Goal: Task Accomplishment & Management: Use online tool/utility

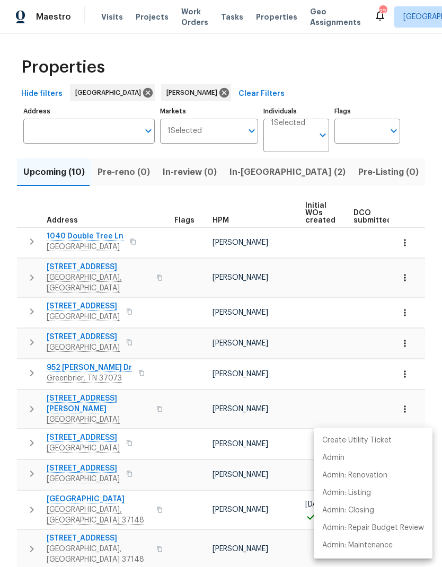
click at [25, 487] on div at bounding box center [221, 283] width 442 height 567
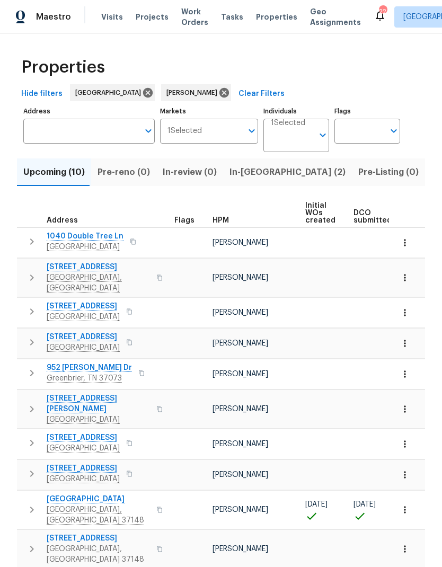
click at [28, 504] on icon "button" at bounding box center [31, 510] width 13 height 13
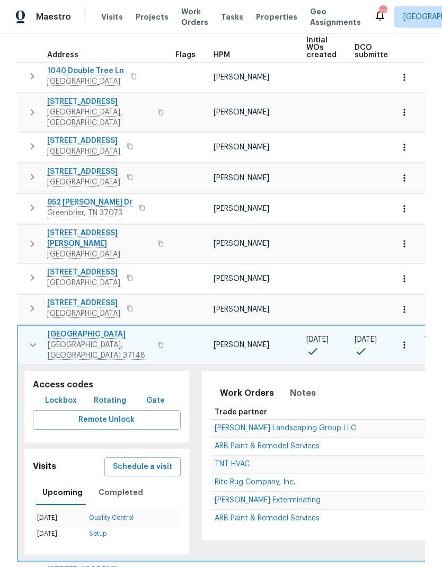
scroll to position [165, 0]
click at [228, 515] on span "ARB Paint & Remodel Services" at bounding box center [267, 518] width 105 height 7
click at [33, 339] on icon "button" at bounding box center [33, 345] width 13 height 13
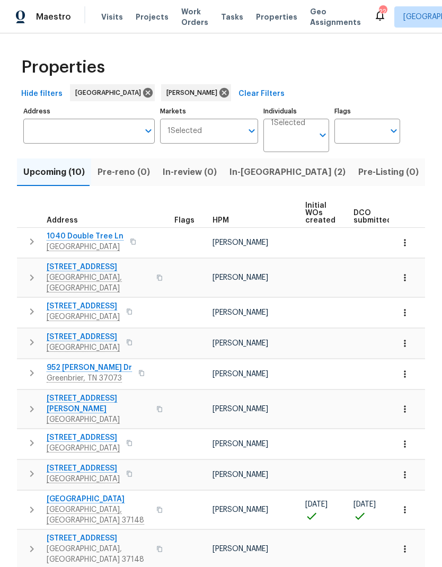
scroll to position [0, 0]
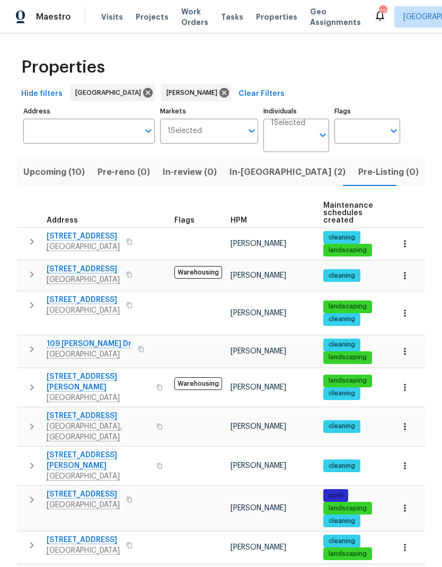
click at [36, 305] on icon "button" at bounding box center [31, 305] width 13 height 13
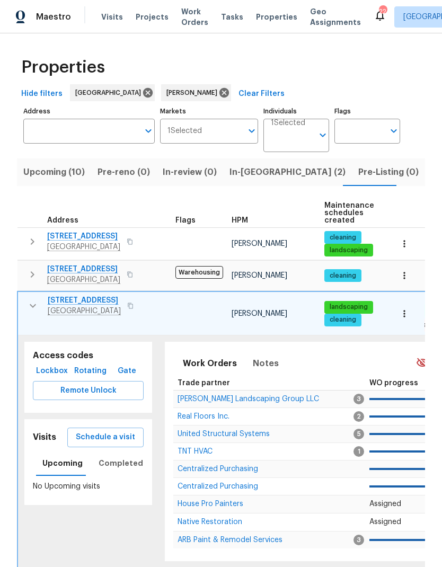
click at [102, 431] on span "Schedule a visit" at bounding box center [105, 437] width 59 height 13
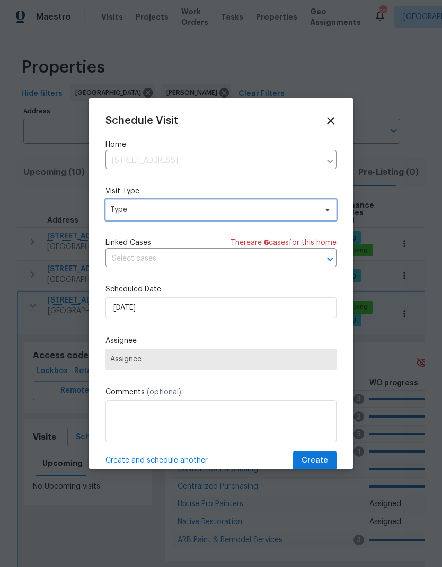
click at [124, 208] on span "Type" at bounding box center [213, 210] width 206 height 11
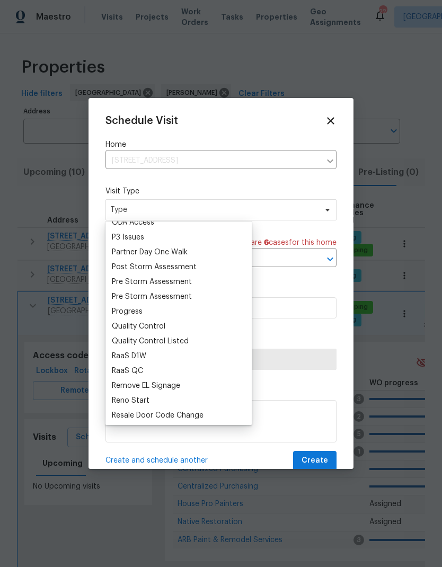
scroll to position [634, 0]
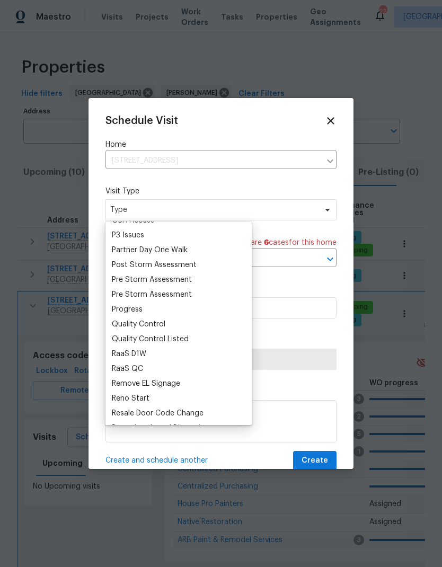
click at [119, 309] on div "Progress" at bounding box center [127, 309] width 31 height 11
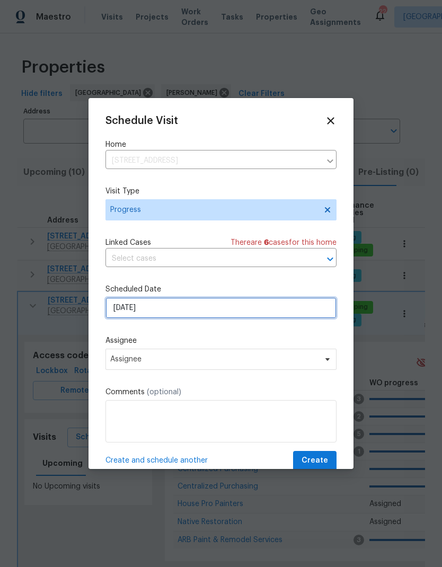
click at [120, 312] on input "[DATE]" at bounding box center [221, 308] width 231 height 21
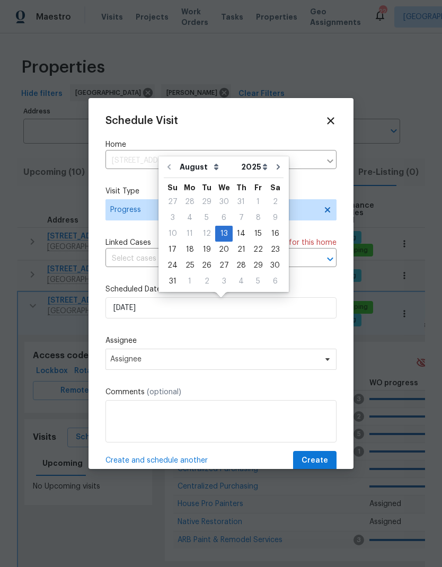
click at [115, 334] on div "Schedule Visit Home [STREET_ADDRESS] ​ Visit Type Progress Linked Cases There a…" at bounding box center [221, 293] width 231 height 356
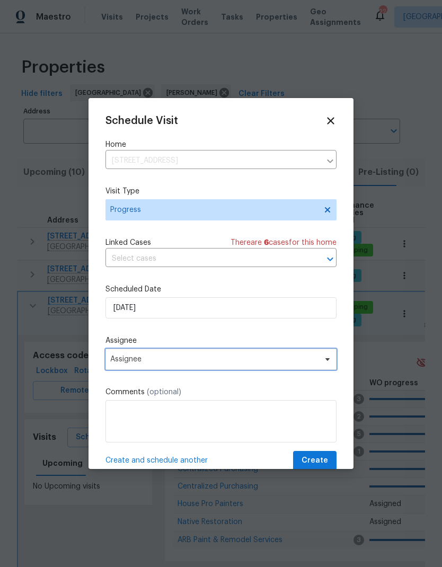
click at [121, 364] on span "Assignee" at bounding box center [214, 359] width 208 height 8
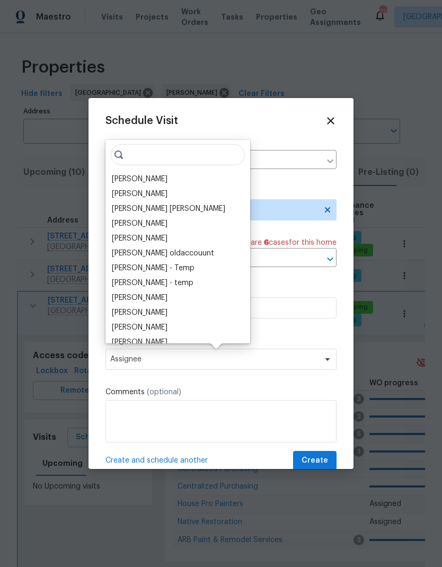
click at [131, 179] on div "[PERSON_NAME]" at bounding box center [140, 179] width 56 height 11
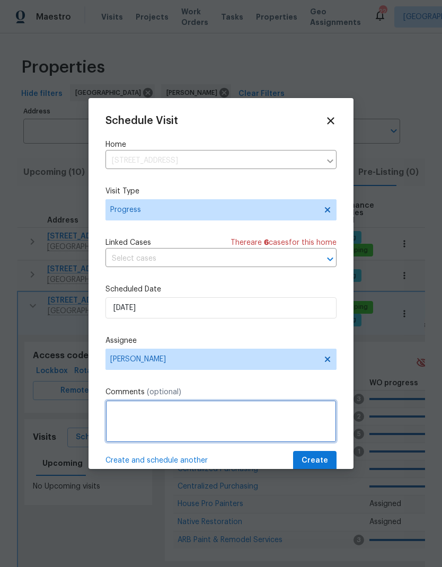
click at [124, 418] on textarea at bounding box center [221, 421] width 231 height 42
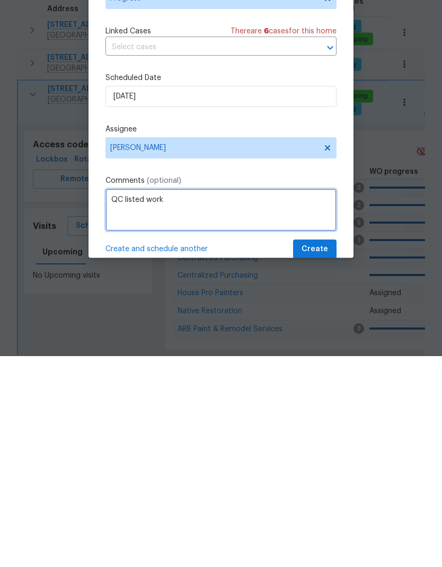
type textarea "QC listed work"
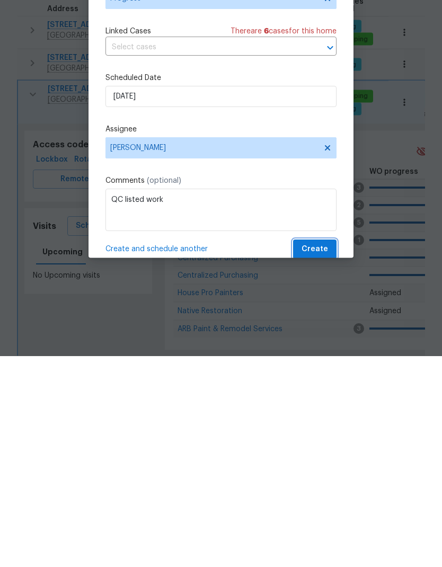
click at [302, 451] on button "Create" at bounding box center [314, 461] width 43 height 20
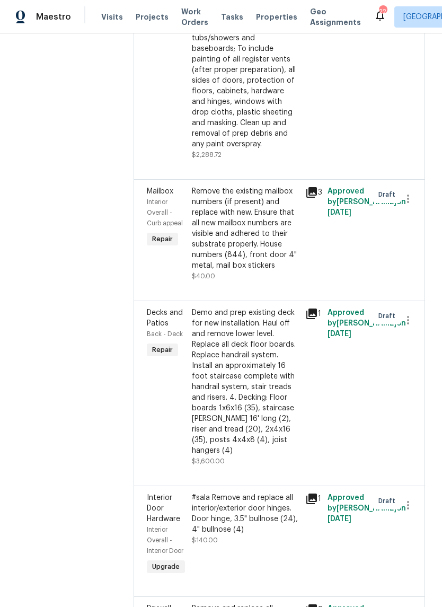
scroll to position [3824, 0]
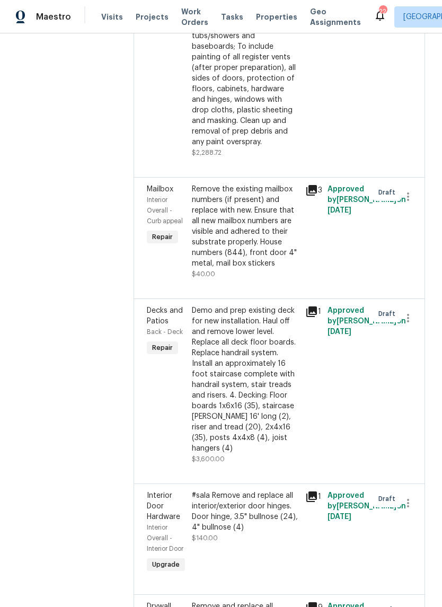
click at [211, 305] on div "Demo and prep existing deck for new installation. Haul off and remove lower lev…" at bounding box center [245, 379] width 107 height 148
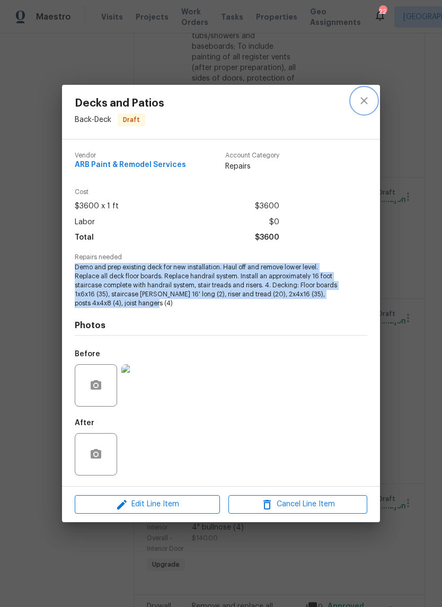
click at [364, 104] on icon "close" at bounding box center [364, 100] width 13 height 13
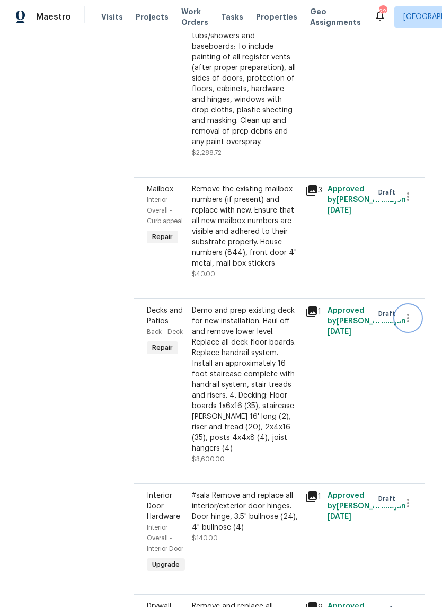
click at [409, 312] on icon "button" at bounding box center [408, 318] width 13 height 13
click at [406, 112] on li "Cancel" at bounding box center [412, 116] width 41 height 18
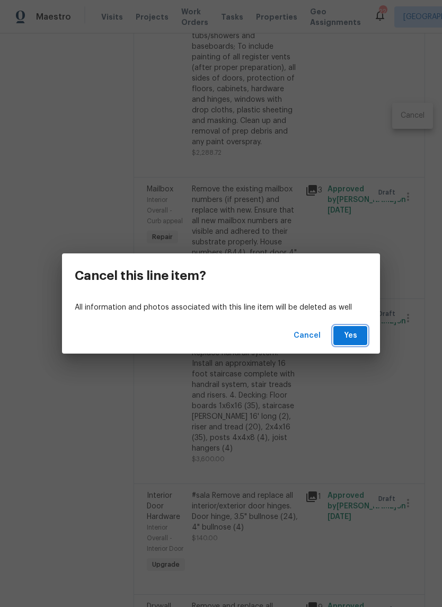
click at [344, 331] on span "Yes" at bounding box center [350, 335] width 17 height 13
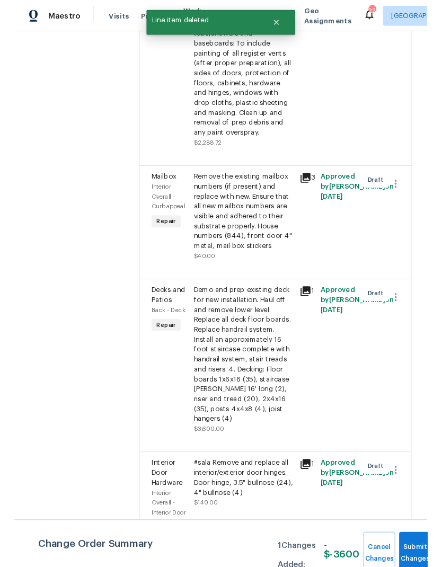
scroll to position [0, 0]
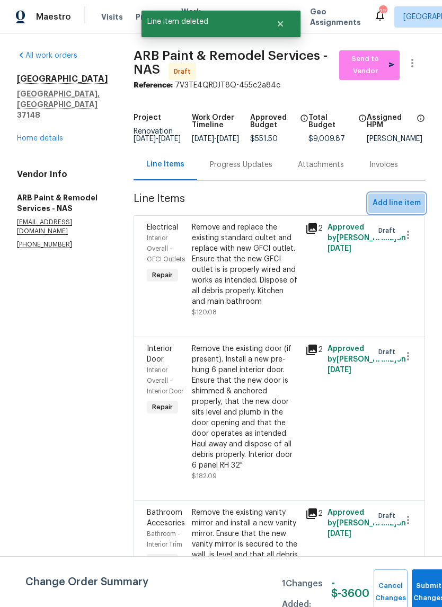
click at [401, 210] on span "Add line item" at bounding box center [397, 203] width 48 height 13
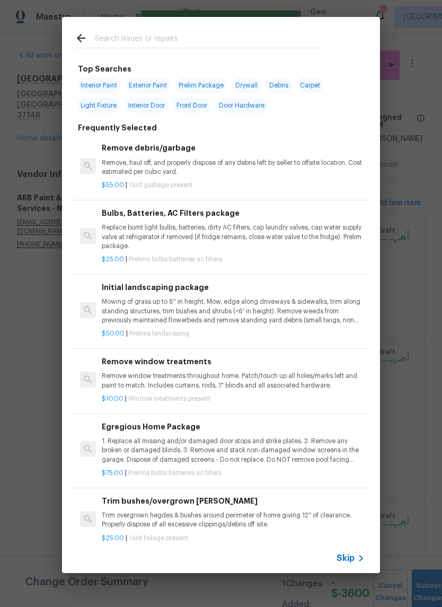
click at [126, 37] on input "text" at bounding box center [207, 40] width 225 height 16
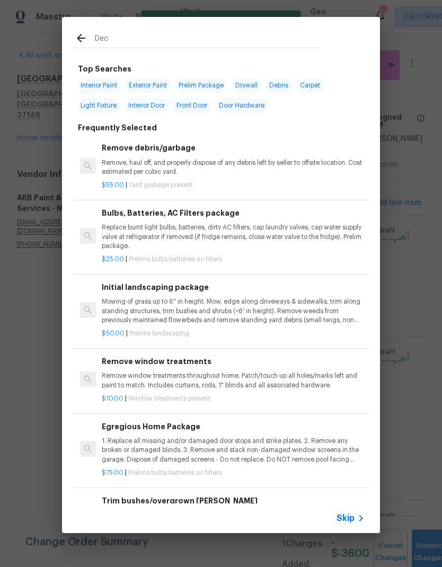
type input "Deck"
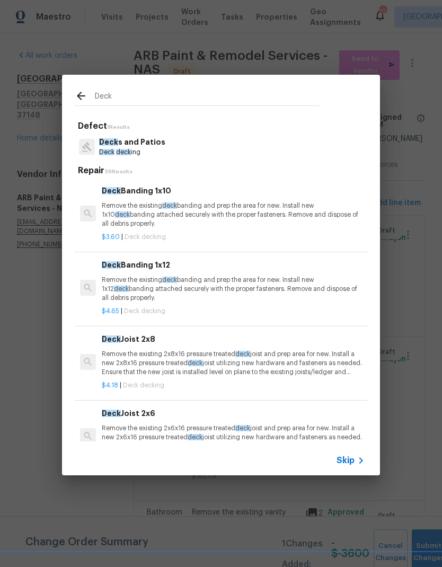
click at [120, 204] on p "Remove the existing deck banding and prep the area for new. Install new 1x10 de…" at bounding box center [233, 215] width 263 height 27
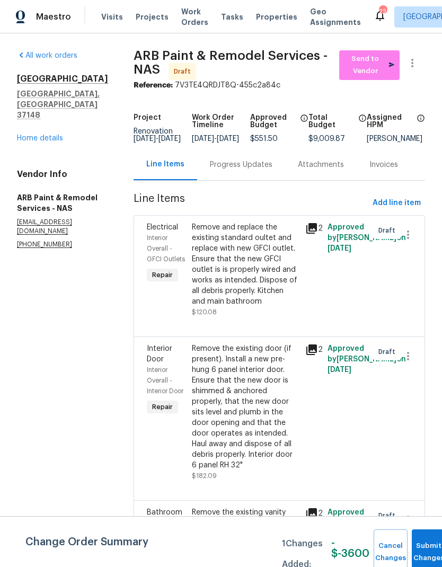
click at [387, 210] on span "Add line item" at bounding box center [397, 203] width 48 height 13
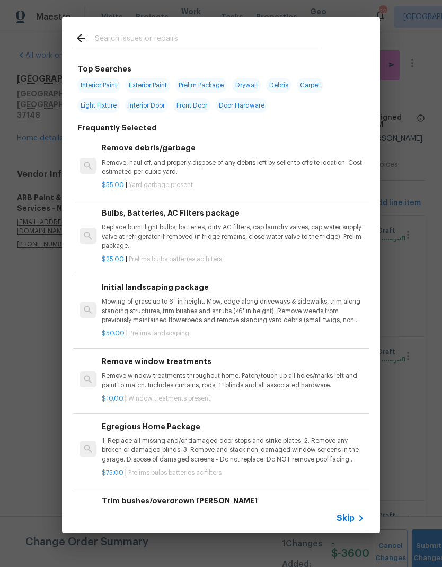
click at [109, 41] on input "text" at bounding box center [207, 40] width 225 height 16
type input "Deck"
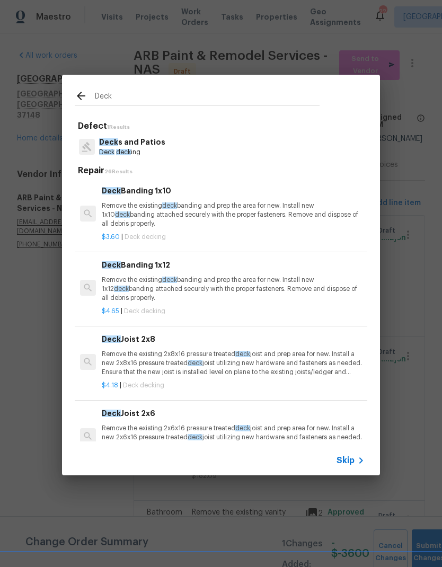
click at [133, 204] on p "Remove the existing deck banding and prep the area for new. Install new 1x10 de…" at bounding box center [233, 215] width 263 height 27
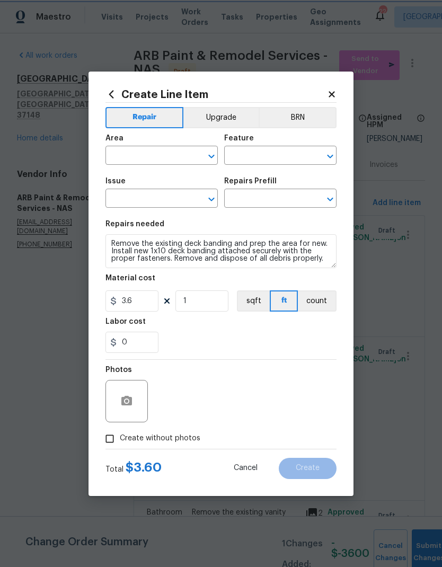
type input "Deck"
type input "Decks and Patios"
type input "Deck Banding 1x10 $3.60"
click at [132, 156] on input "text" at bounding box center [147, 156] width 83 height 16
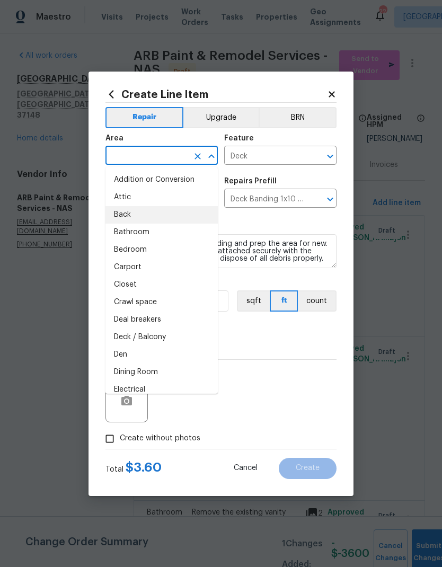
click at [123, 211] on li "Back" at bounding box center [162, 215] width 112 height 18
type input "Back"
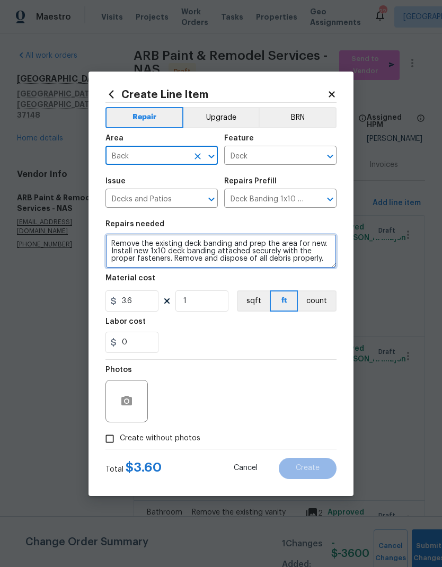
click at [123, 239] on textarea "Remove the existing deck banding and prep the area for new. Install new 1x10 de…" at bounding box center [221, 251] width 231 height 34
click at [119, 237] on textarea "Remove the existing deck banding and prep the area for new. Install new 1x10 de…" at bounding box center [221, 251] width 231 height 34
click at [120, 243] on textarea "Remove the existing deck banding and prep the area for new. Install new 1x10 de…" at bounding box center [221, 251] width 231 height 34
click at [120, 242] on textarea "Remove the existing deck banding and prep the area for new. Install new 1x10 de…" at bounding box center [221, 251] width 231 height 34
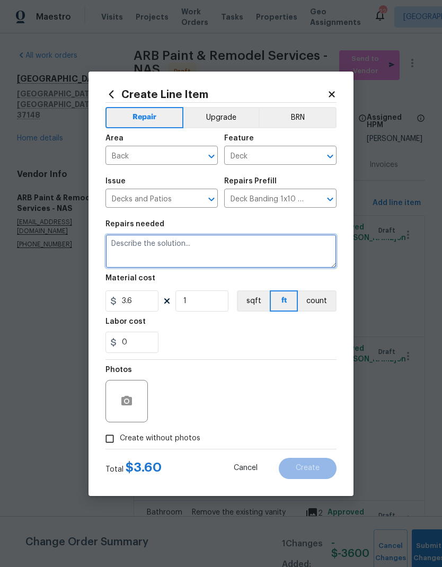
click at [125, 246] on textarea at bounding box center [221, 251] width 231 height 34
paste textarea "Demo and prep existing deck for new installation. Haul off and remove lower lev…"
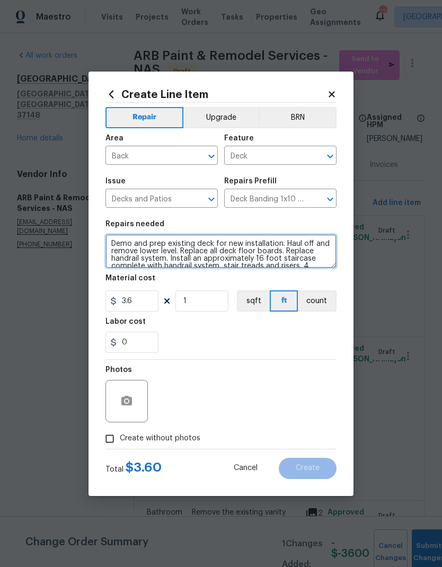
scroll to position [30, 0]
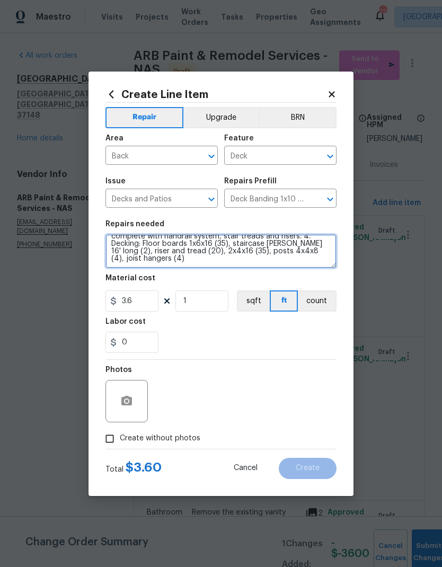
type textarea "Demo and prep existing deck for new installation. Haul off and remove lower lev…"
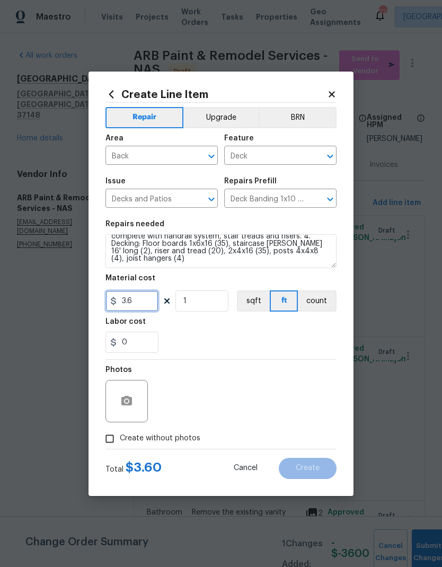
click at [139, 305] on input "3.6" at bounding box center [132, 301] width 53 height 21
type input "4800"
click at [245, 330] on div "Labor cost" at bounding box center [221, 325] width 231 height 14
click at [125, 409] on button "button" at bounding box center [126, 401] width 25 height 25
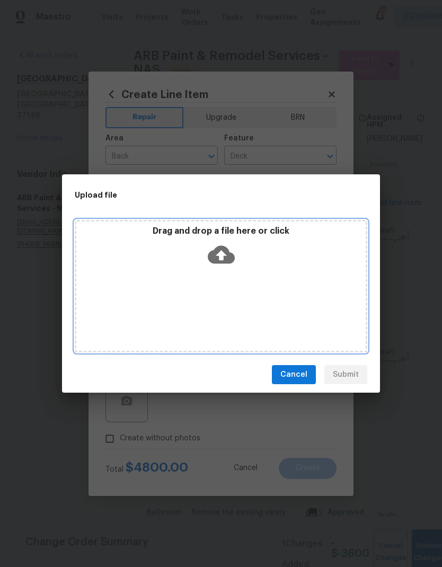
click at [223, 253] on icon at bounding box center [221, 254] width 27 height 27
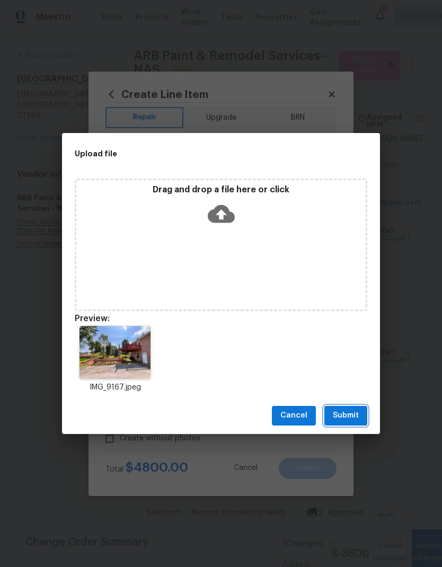
click at [343, 415] on span "Submit" at bounding box center [346, 415] width 26 height 13
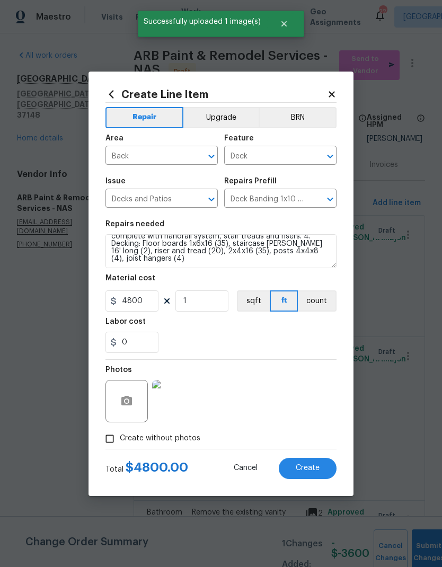
click at [296, 470] on span "Create" at bounding box center [308, 469] width 24 height 8
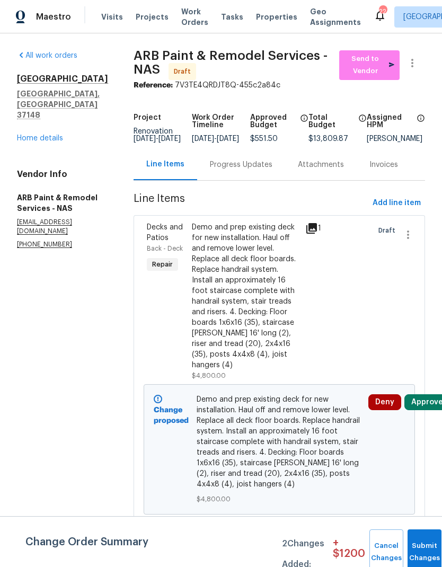
click at [190, 6] on span "Work Orders" at bounding box center [194, 16] width 27 height 21
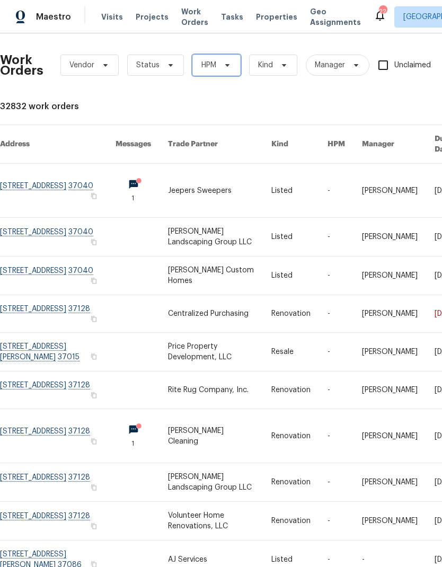
click at [214, 71] on span "HPM" at bounding box center [217, 65] width 48 height 21
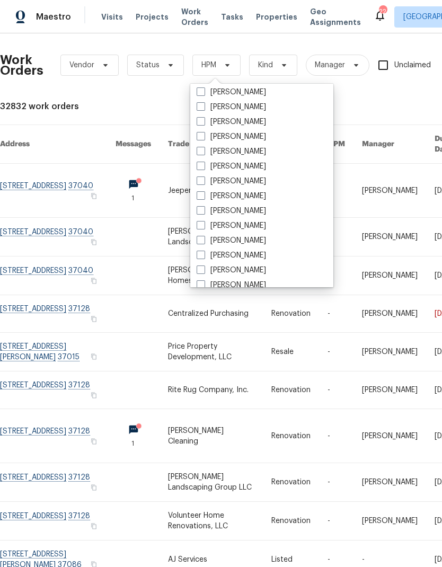
scroll to position [35, 0]
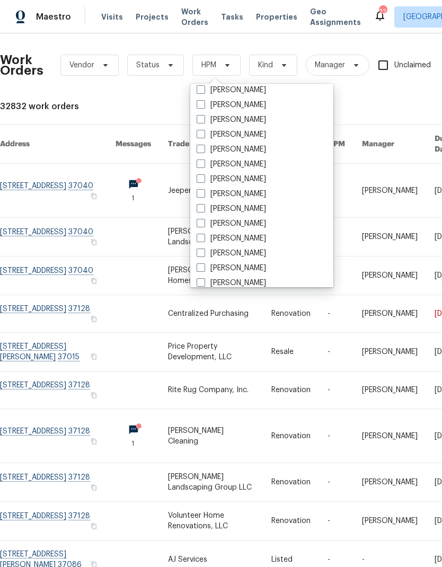
click at [208, 253] on label "[PERSON_NAME]" at bounding box center [231, 253] width 69 height 11
click at [204, 253] on input "[PERSON_NAME]" at bounding box center [200, 251] width 7 height 7
checkbox input "true"
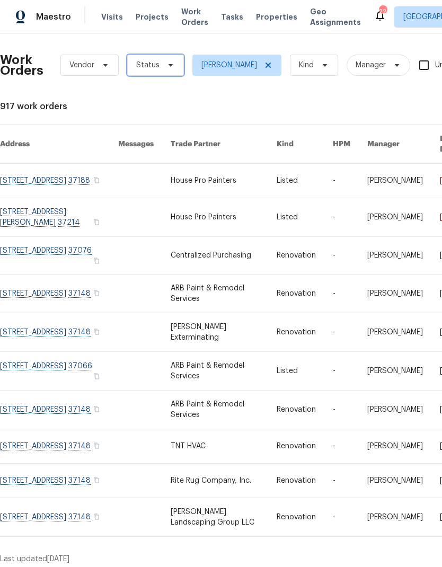
click at [159, 65] on span "Status" at bounding box center [155, 65] width 57 height 21
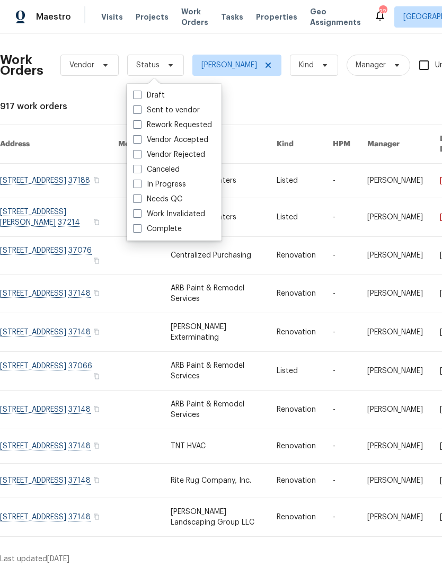
click at [141, 203] on label "Needs QC" at bounding box center [157, 199] width 49 height 11
click at [140, 201] on input "Needs QC" at bounding box center [136, 197] width 7 height 7
checkbox input "true"
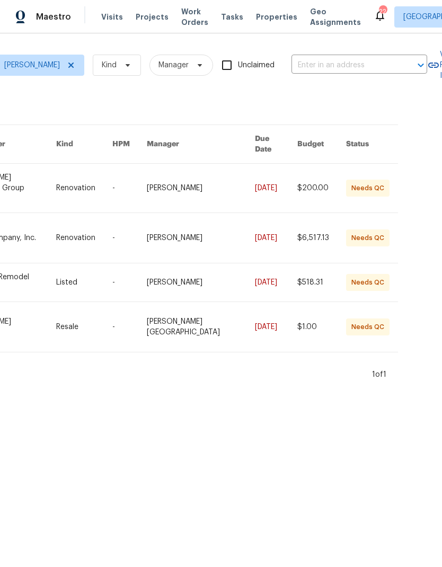
scroll to position [0, 209]
click at [52, 264] on link at bounding box center [6, 283] width 101 height 38
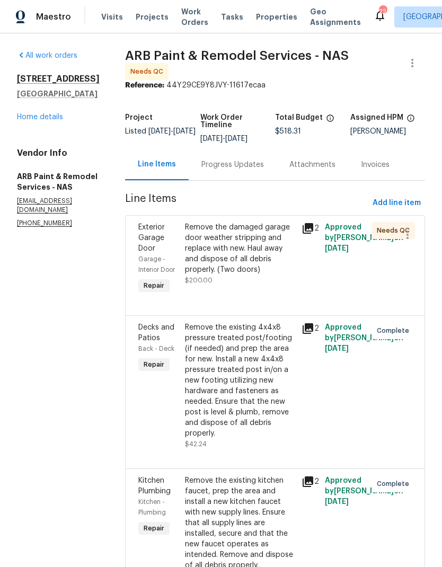
click at [216, 244] on div "Remove the damaged garage door weather stripping and replace with new. Haul awa…" at bounding box center [240, 248] width 110 height 53
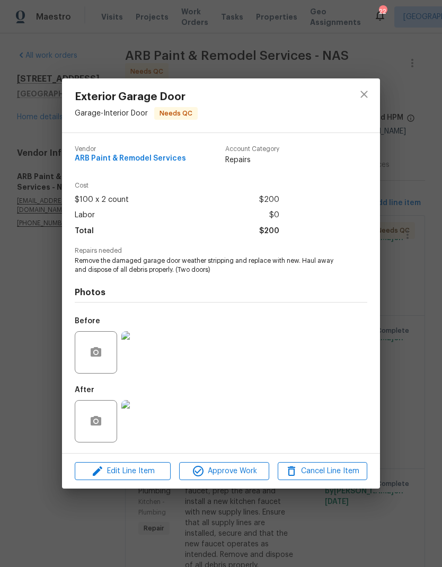
click at [137, 353] on img at bounding box center [142, 352] width 42 height 42
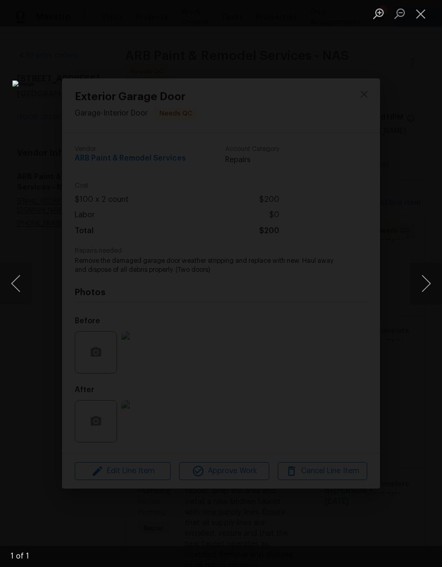
click at [435, 287] on button "Next image" at bounding box center [426, 284] width 32 height 42
click at [425, 290] on button "Next image" at bounding box center [426, 284] width 32 height 42
click at [426, 285] on button "Next image" at bounding box center [426, 284] width 32 height 42
click at [417, 283] on button "Next image" at bounding box center [426, 284] width 32 height 42
click at [424, 22] on button "Close lightbox" at bounding box center [420, 13] width 21 height 19
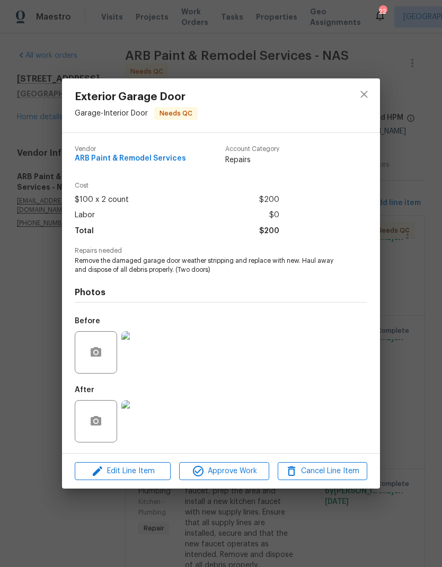
click at [137, 426] on img at bounding box center [142, 421] width 42 height 42
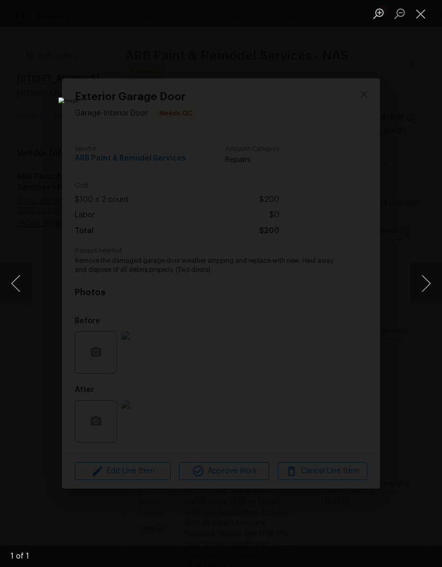
click at [421, 14] on button "Close lightbox" at bounding box center [420, 13] width 21 height 19
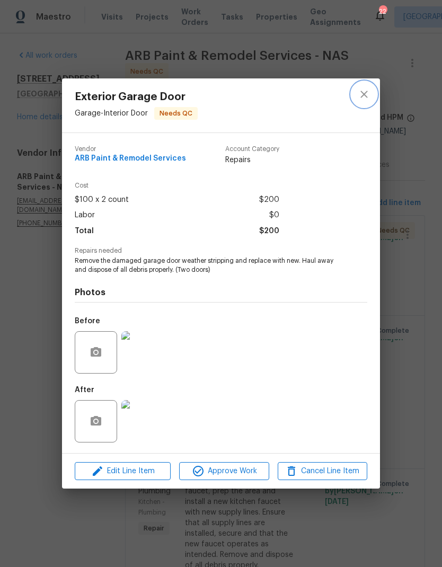
click at [362, 88] on icon "close" at bounding box center [364, 94] width 13 height 13
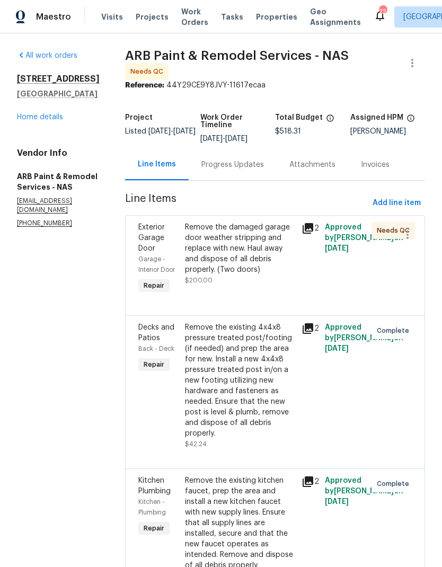
click at [208, 425] on div "Remove the existing 4x4x8 pressure treated post/footing (if needed) and prep th…" at bounding box center [240, 380] width 110 height 117
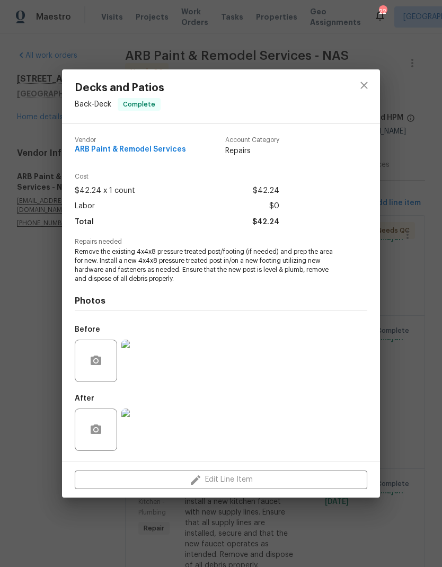
click at [139, 361] on img at bounding box center [142, 361] width 42 height 42
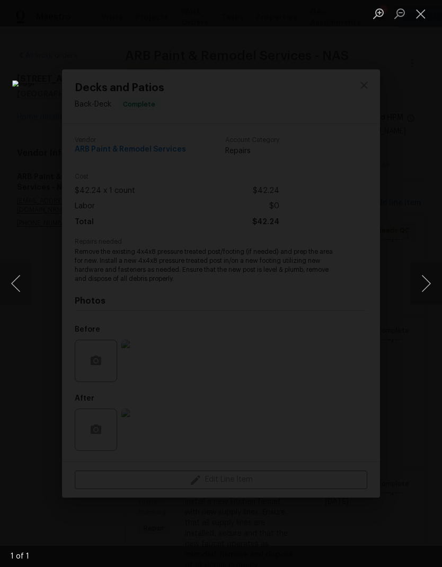
click at [430, 284] on button "Next image" at bounding box center [426, 284] width 32 height 42
click at [422, 281] on button "Next image" at bounding box center [426, 284] width 32 height 42
click at [417, 293] on button "Next image" at bounding box center [426, 284] width 32 height 42
click at [416, 293] on button "Next image" at bounding box center [426, 284] width 32 height 42
click at [425, 12] on button "Close lightbox" at bounding box center [420, 13] width 21 height 19
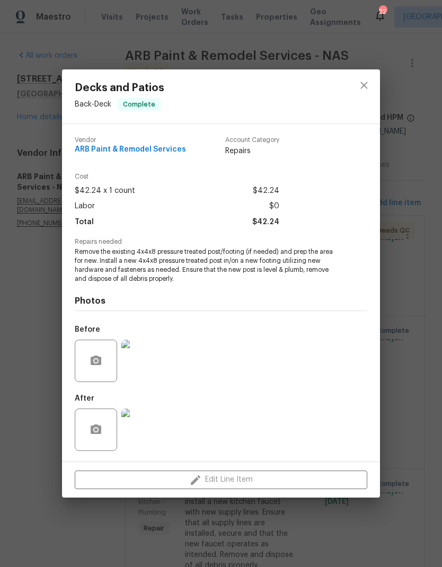
click at [139, 441] on img at bounding box center [142, 430] width 42 height 42
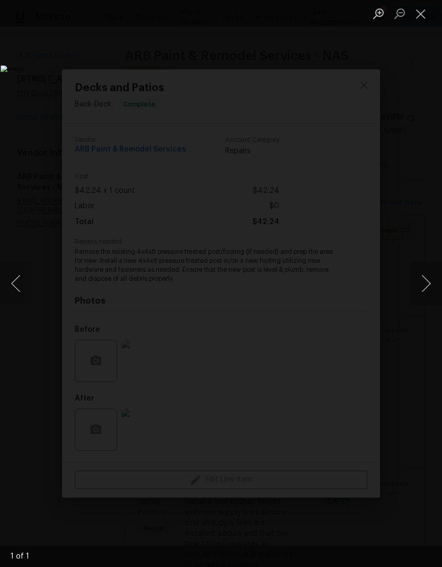
click at [417, 11] on button "Close lightbox" at bounding box center [420, 13] width 21 height 19
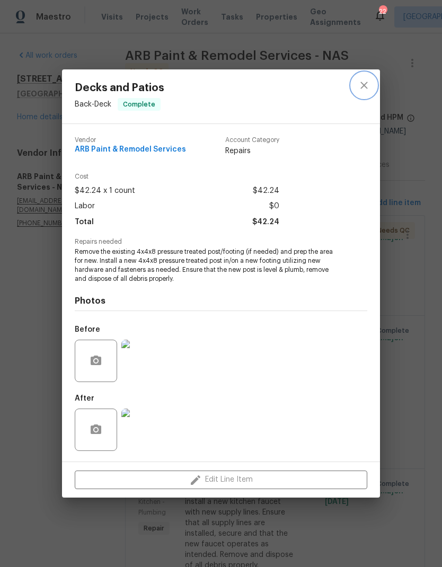
click at [367, 86] on icon "close" at bounding box center [364, 85] width 13 height 13
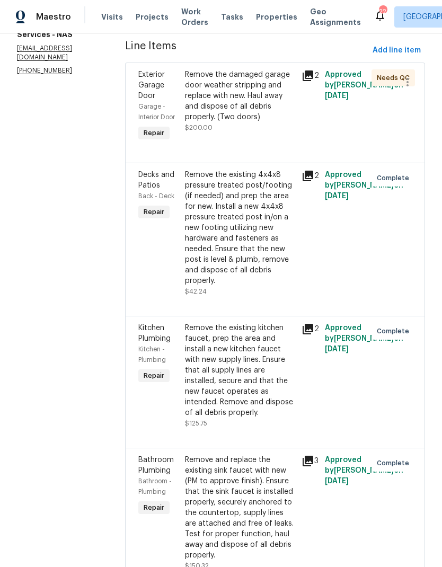
scroll to position [152, 0]
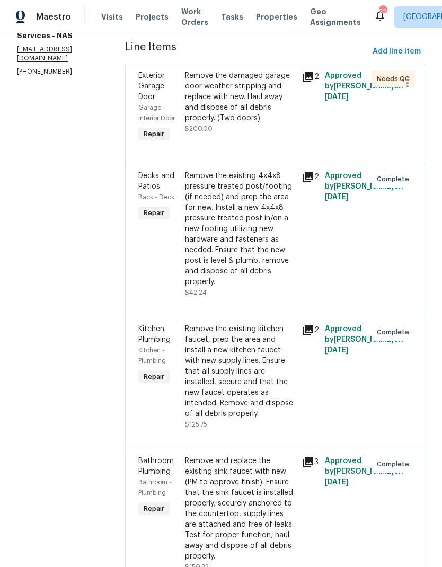
click at [196, 388] on div "Remove the existing kitchen faucet, prep the area and install a new kitchen fau…" at bounding box center [240, 371] width 110 height 95
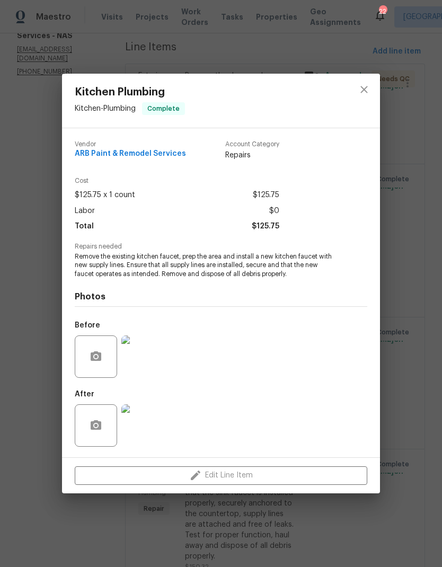
click at [141, 424] on img at bounding box center [142, 426] width 42 height 42
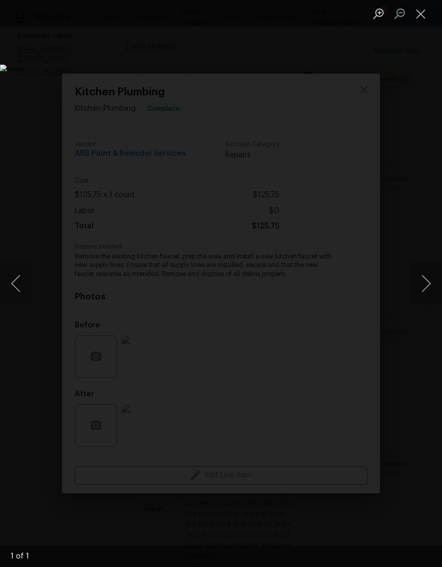
click at [427, 17] on button "Close lightbox" at bounding box center [420, 13] width 21 height 19
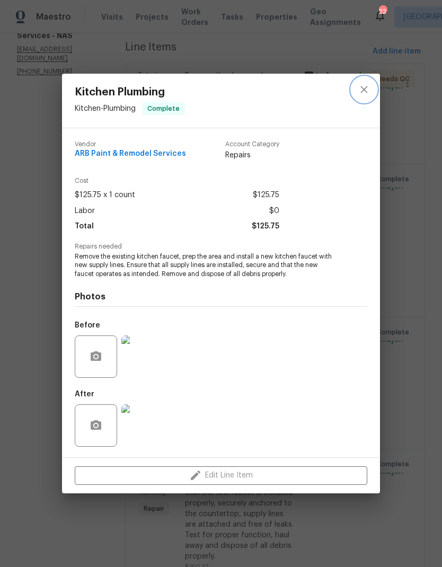
click at [361, 94] on icon "close" at bounding box center [364, 89] width 13 height 13
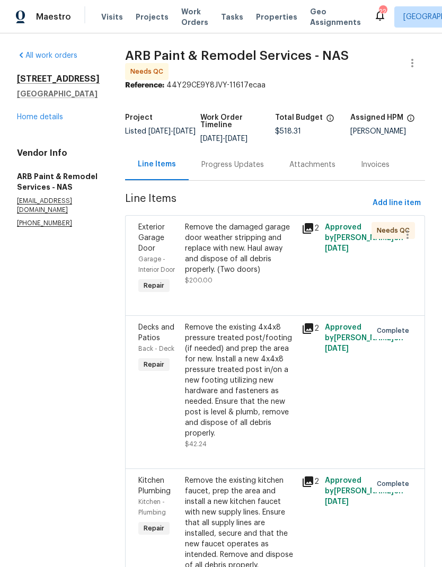
scroll to position [0, 0]
click at [214, 241] on div "Remove the damaged garage door weather stripping and replace with new. Haul awa…" at bounding box center [240, 248] width 110 height 53
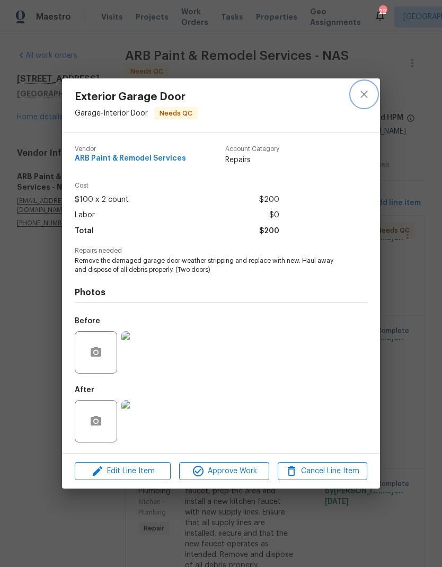
click at [373, 99] on button "close" at bounding box center [364, 94] width 25 height 25
